Goal: Task Accomplishment & Management: Manage account settings

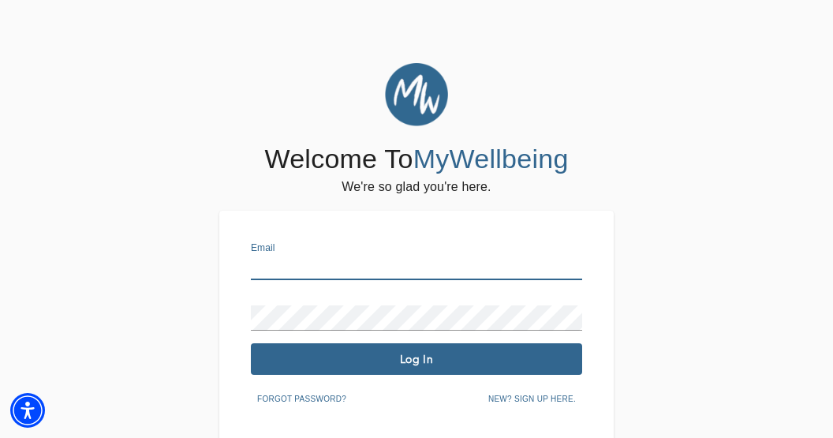
click at [321, 272] on input "text" at bounding box center [416, 267] width 331 height 25
type input "[EMAIL_ADDRESS][DOMAIN_NAME]"
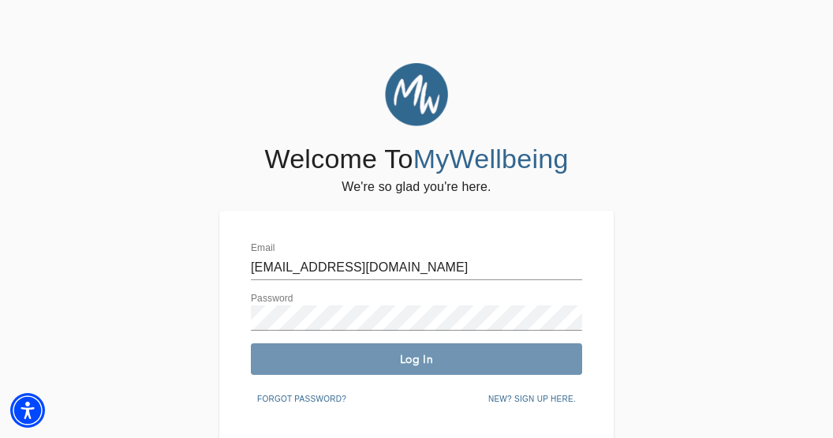
click at [431, 354] on span "Log In" at bounding box center [416, 359] width 319 height 15
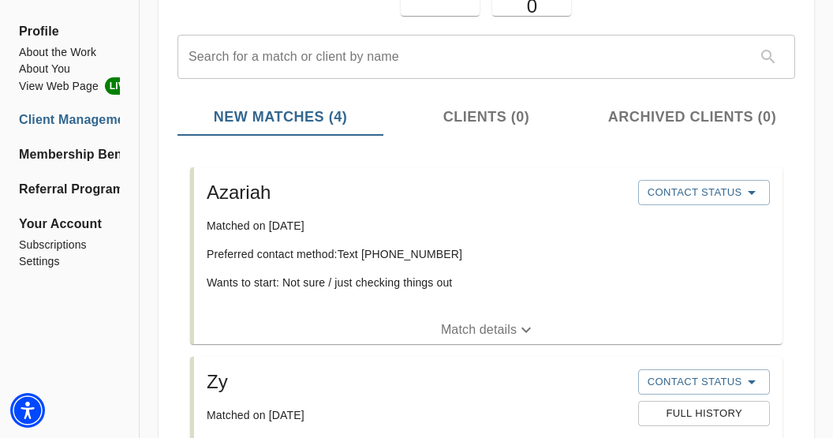
scroll to position [165, 0]
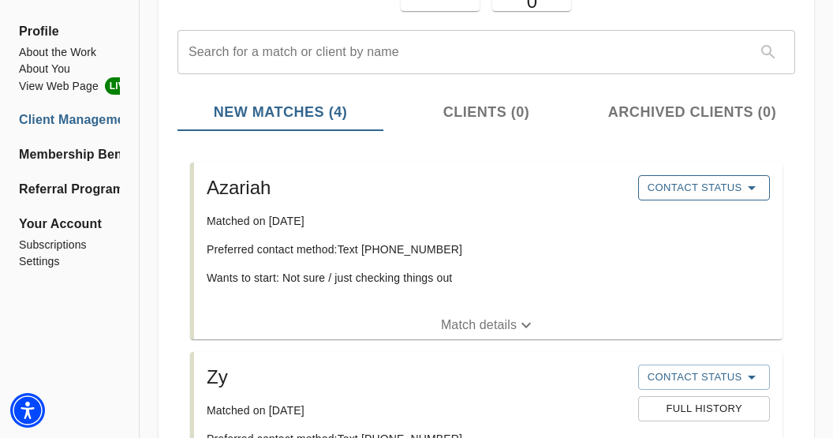
click at [710, 188] on span "Contact Status" at bounding box center [703, 187] width 115 height 19
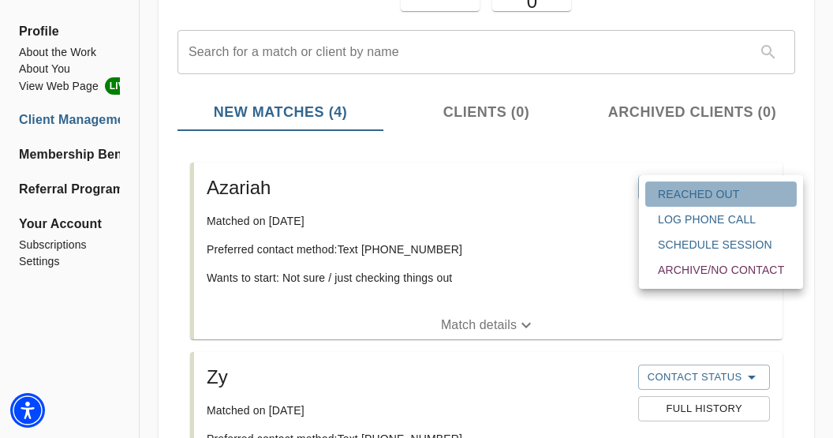
click at [703, 193] on span "Reached Out" at bounding box center [721, 194] width 126 height 16
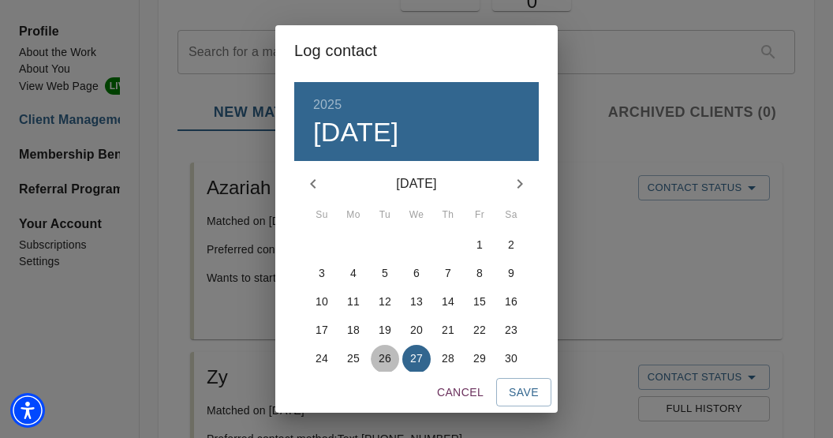
click at [389, 358] on p "26" at bounding box center [385, 358] width 13 height 16
click at [525, 397] on span "Save" at bounding box center [524, 392] width 30 height 20
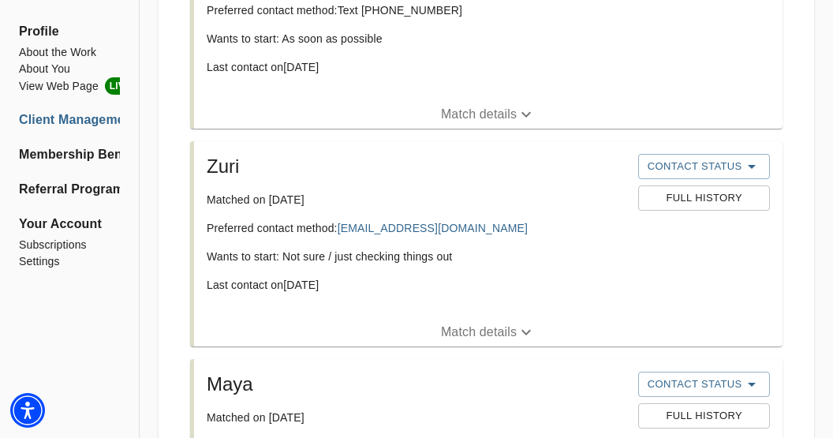
scroll to position [624, 0]
